Goal: Find specific page/section: Find specific page/section

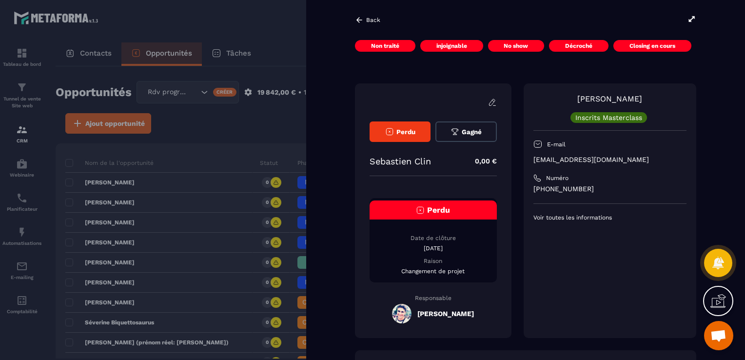
scroll to position [1561, 0]
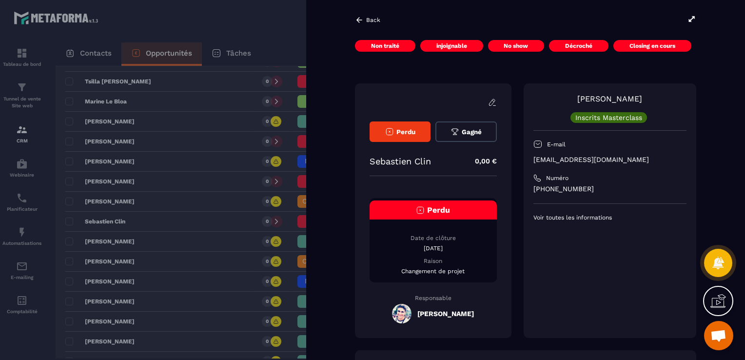
click at [200, 156] on div at bounding box center [372, 180] width 745 height 360
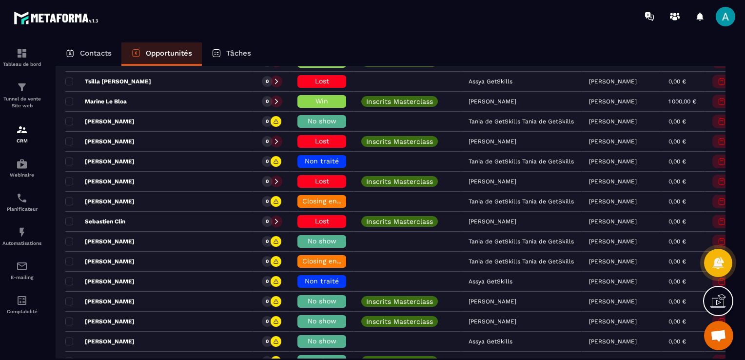
click at [93, 65] on div "Contacts" at bounding box center [89, 53] width 66 height 23
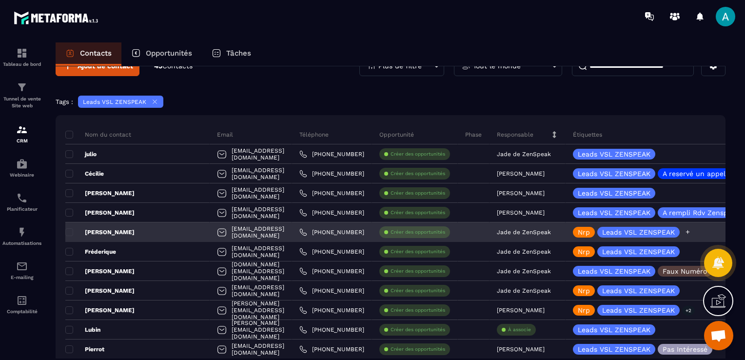
scroll to position [49, 0]
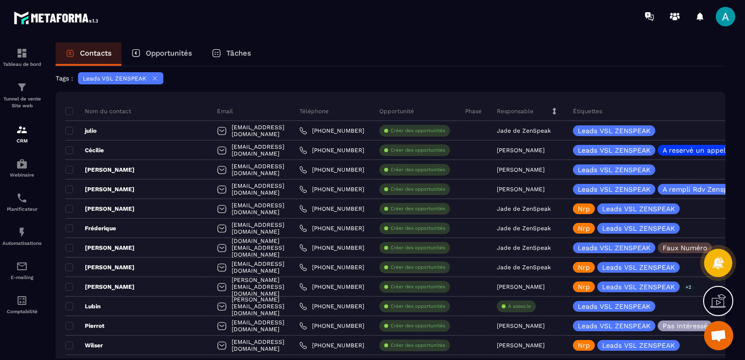
click at [671, 77] on div "Tags : Leads VSL ZENSPEAK" at bounding box center [391, 79] width 670 height 15
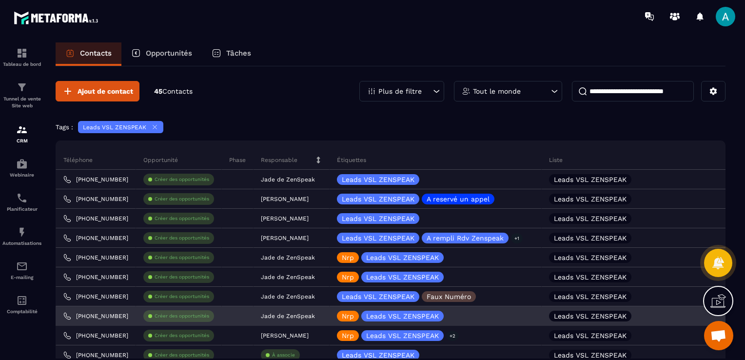
scroll to position [0, 243]
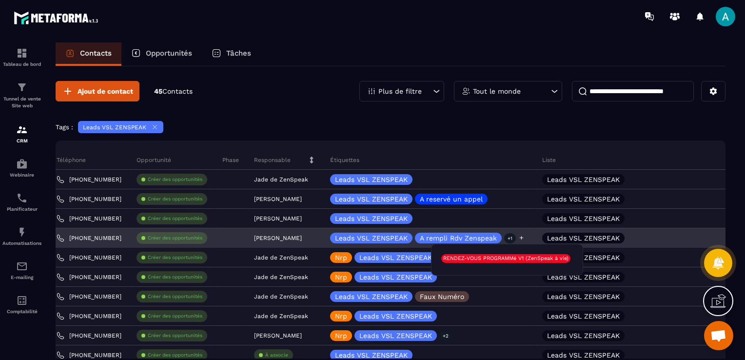
click at [509, 237] on p "+1" at bounding box center [510, 238] width 12 height 10
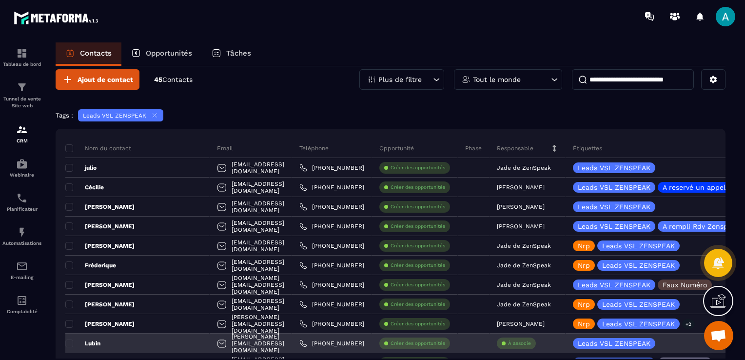
scroll to position [49, 0]
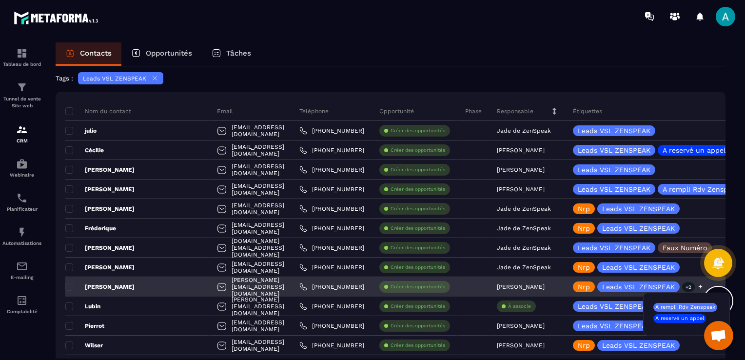
click at [687, 285] on p "+2" at bounding box center [688, 287] width 13 height 10
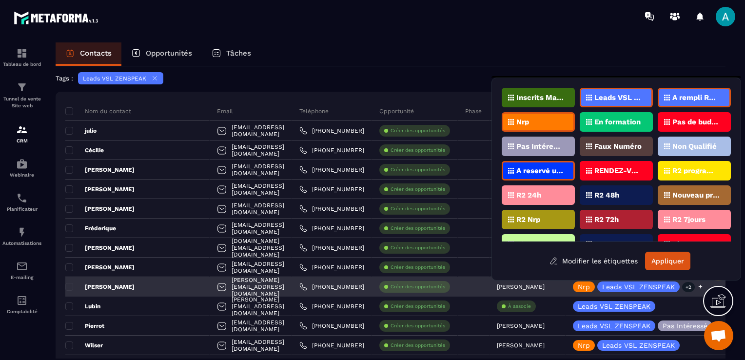
click at [686, 288] on p "+2" at bounding box center [688, 287] width 13 height 10
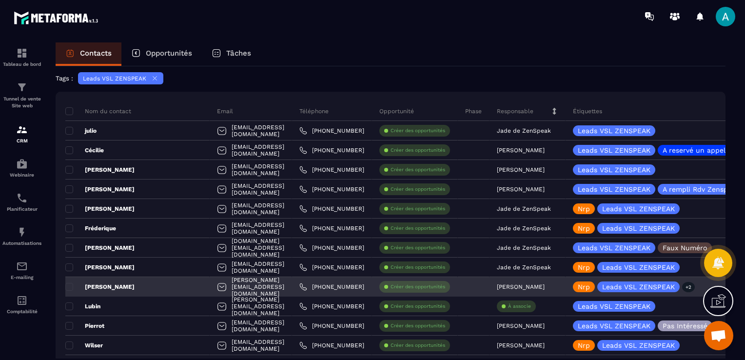
click at [238, 286] on div "[PERSON_NAME][EMAIL_ADDRESS][DOMAIN_NAME]" at bounding box center [251, 287] width 82 height 20
click at [236, 288] on div "[PERSON_NAME][EMAIL_ADDRESS][DOMAIN_NAME]" at bounding box center [251, 287] width 82 height 20
drag, startPoint x: 236, startPoint y: 288, endPoint x: 218, endPoint y: 286, distance: 17.7
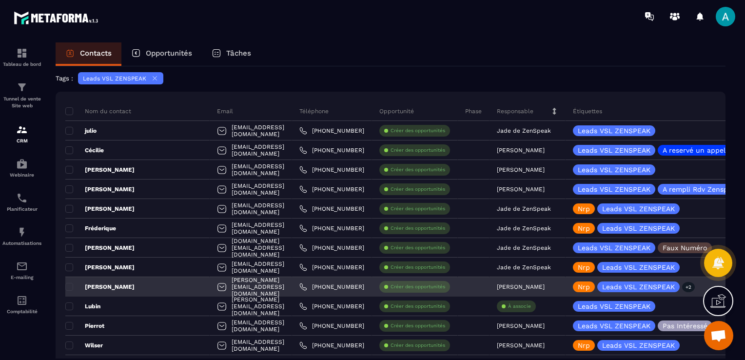
click at [218, 286] on div "[PERSON_NAME][EMAIL_ADDRESS][DOMAIN_NAME]" at bounding box center [251, 287] width 82 height 20
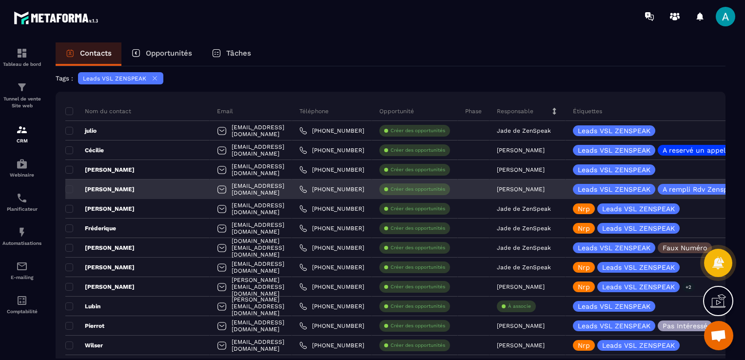
click at [116, 192] on p "[PERSON_NAME]" at bounding box center [99, 189] width 69 height 8
